Goal: Browse casually

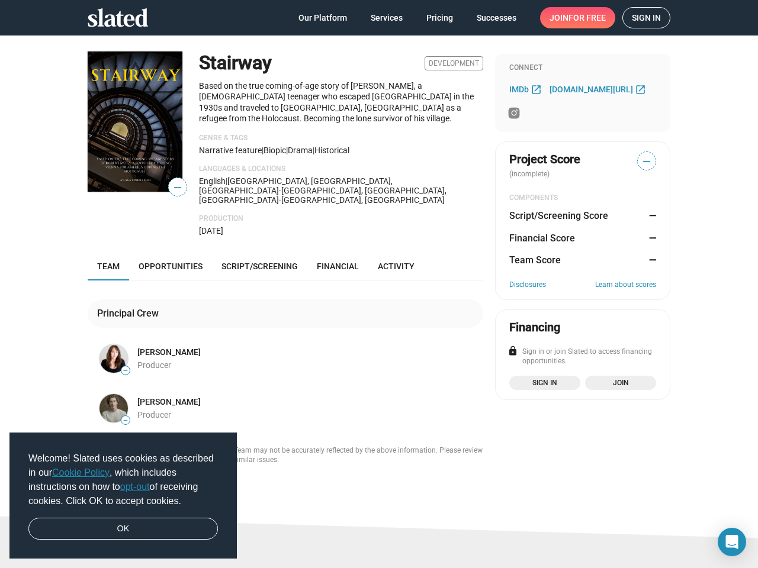
click at [123, 496] on span "Welcome! Slated uses cookies as described in our Cookie Policy , which includes…" at bounding box center [122, 480] width 189 height 57
click at [130, 121] on img at bounding box center [135, 122] width 95 height 140
click at [173, 187] on span "—" at bounding box center [178, 187] width 18 height 15
click at [336, 97] on p "Based on the true coming-of-age story of [PERSON_NAME], a [DEMOGRAPHIC_DATA] te…" at bounding box center [341, 103] width 284 height 44
click at [109, 345] on img at bounding box center [113, 359] width 28 height 28
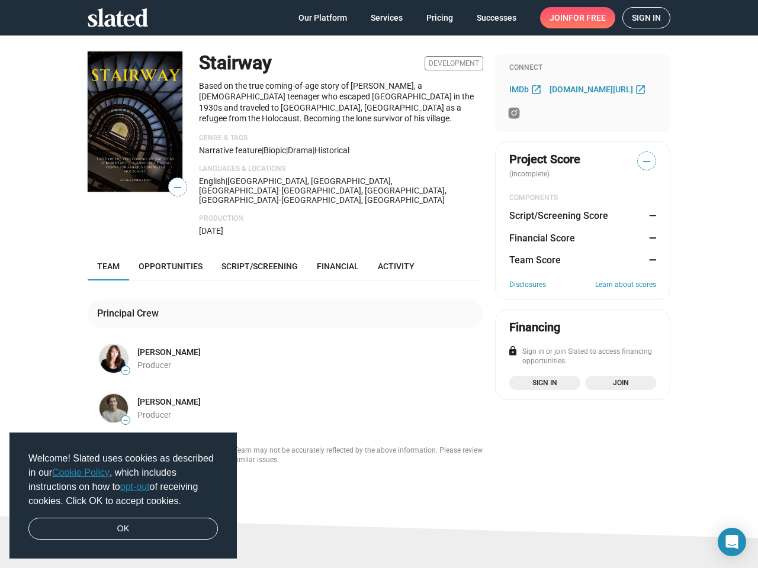
click at [121, 368] on span "—" at bounding box center [125, 371] width 8 height 7
click at [109, 394] on img at bounding box center [113, 408] width 28 height 28
click at [121, 417] on span "—" at bounding box center [125, 420] width 8 height 7
click at [642, 161] on span "—" at bounding box center [647, 161] width 18 height 15
click at [732, 542] on icon "Open Intercom Messenger" at bounding box center [732, 542] width 12 height 14
